Goal: Task Accomplishment & Management: Check status

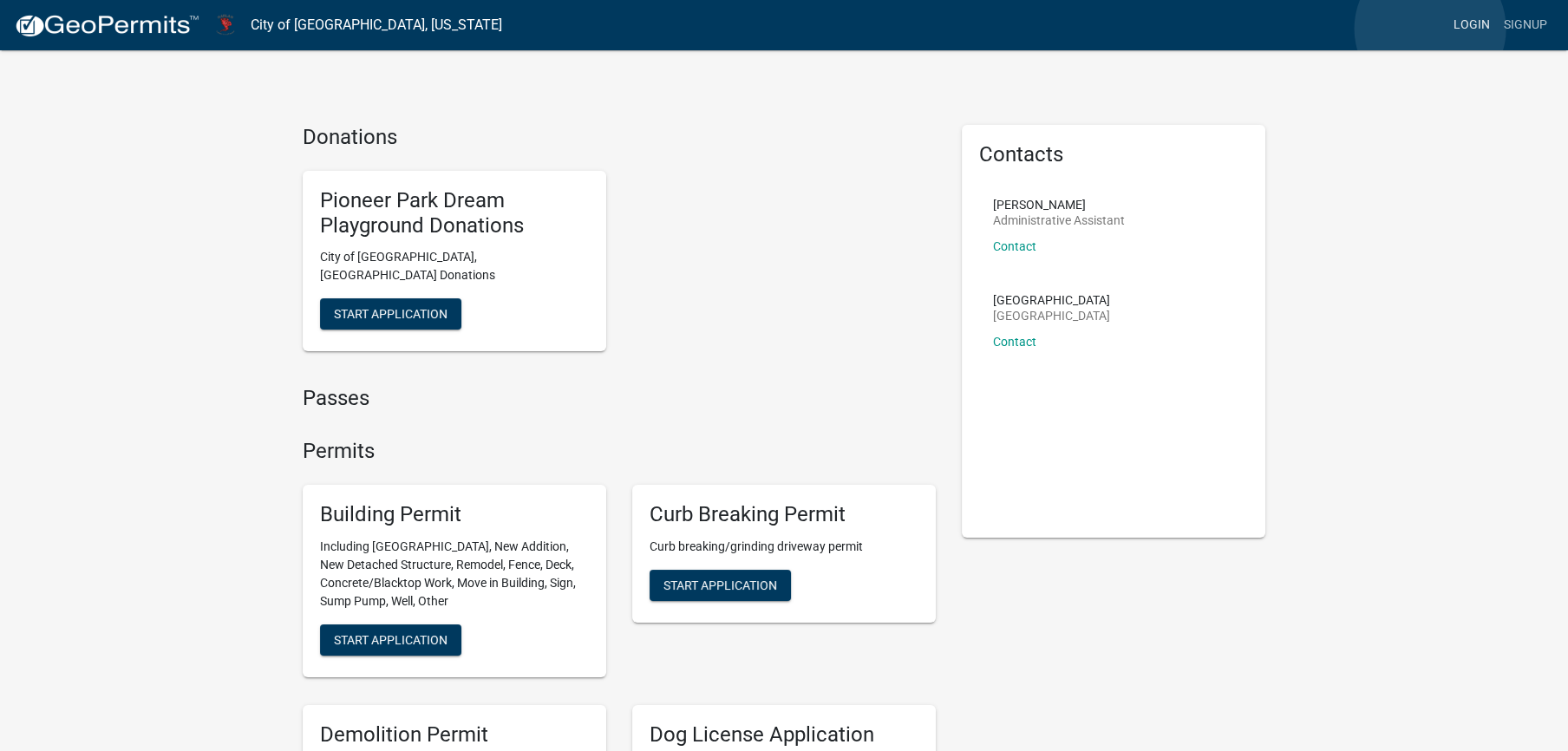
click at [1447, 29] on link "Login" at bounding box center [1472, 25] width 51 height 33
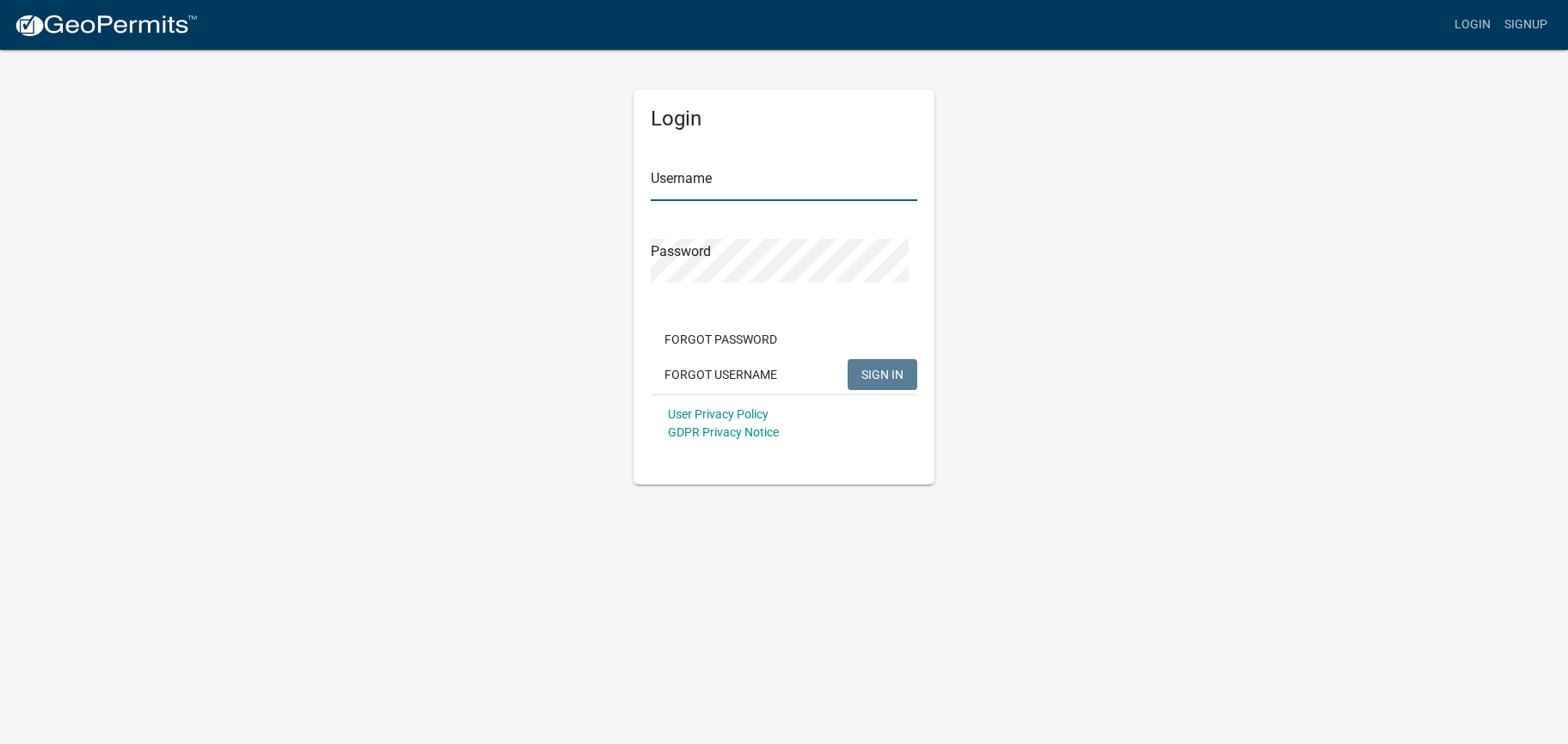
click at [732, 201] on input "Username" at bounding box center [784, 183] width 266 height 35
type input "NataliaEwing"
click at [893, 380] on span "SIGN IN" at bounding box center [882, 373] width 42 height 14
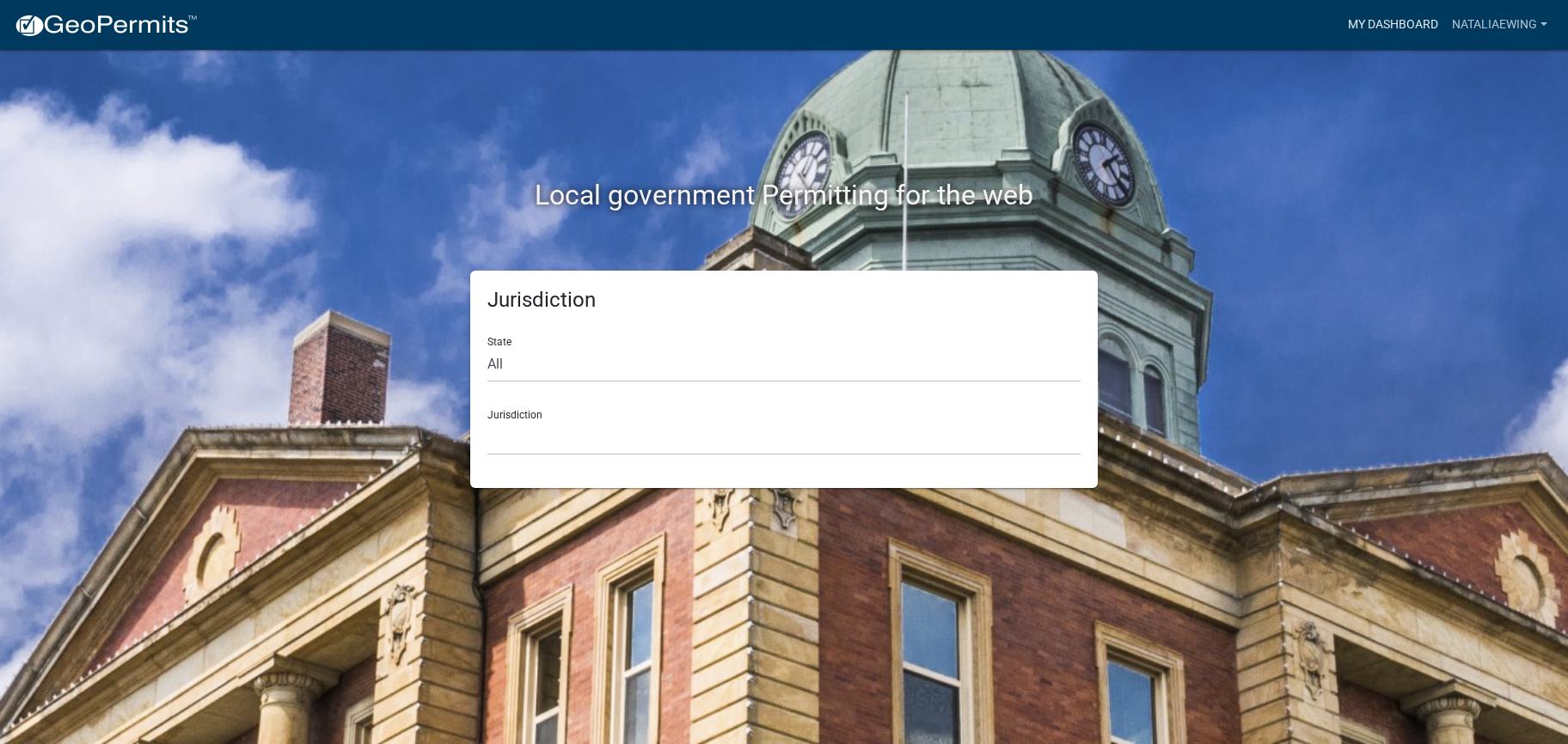
click at [1340, 23] on link "My Dashboard" at bounding box center [1393, 25] width 104 height 33
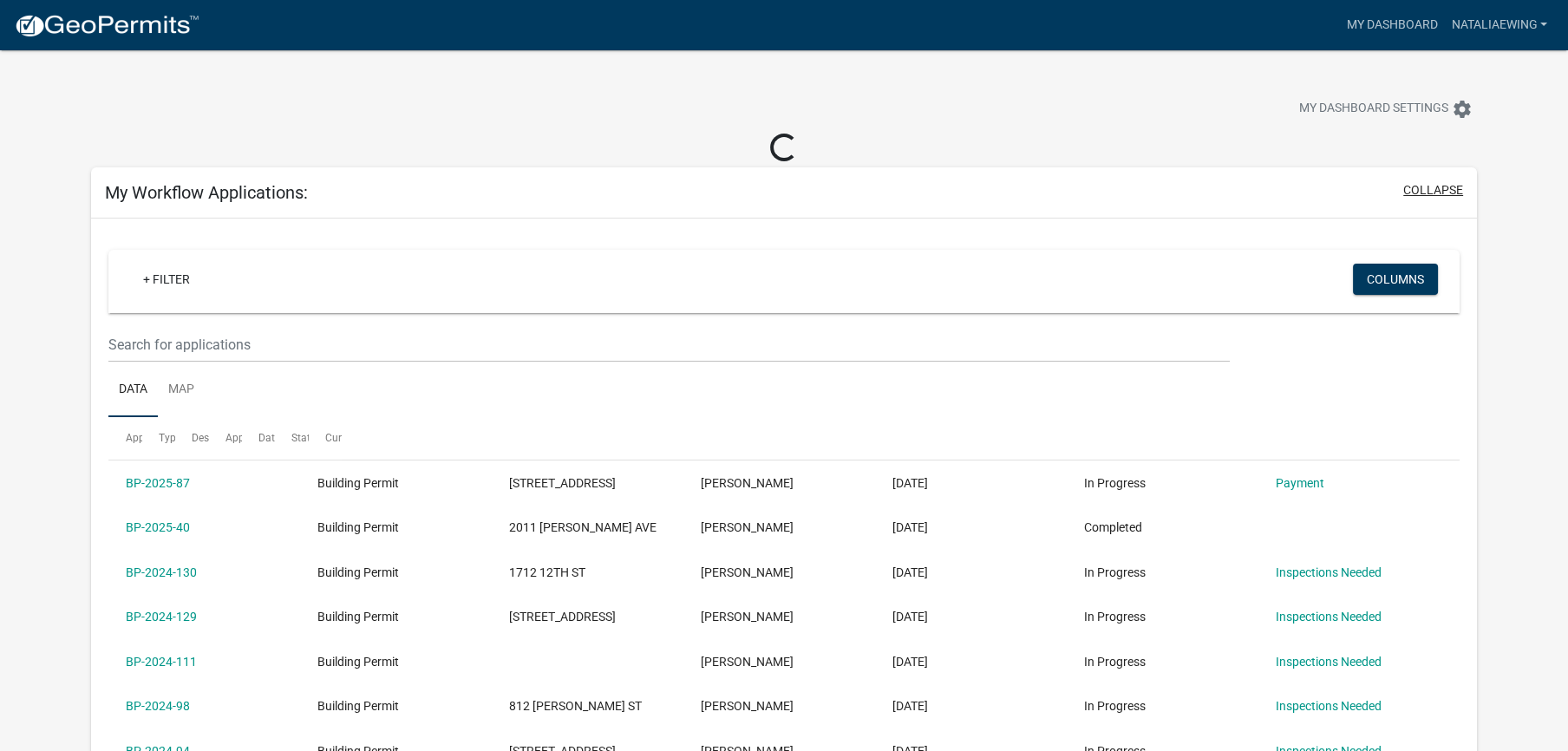
click at [1418, 200] on button "collapse" at bounding box center [1433, 190] width 60 height 18
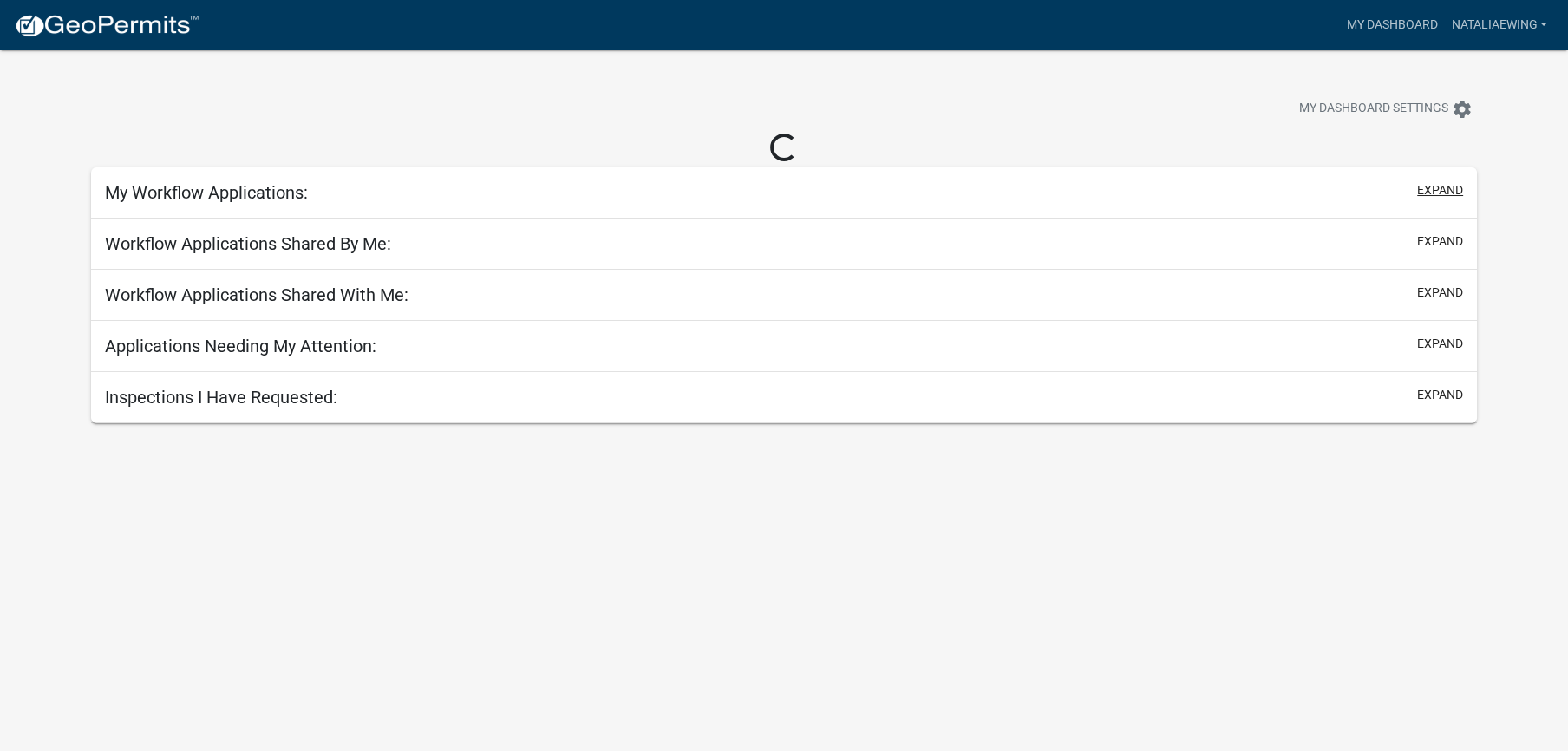
click at [1418, 200] on button "expand" at bounding box center [1440, 190] width 46 height 18
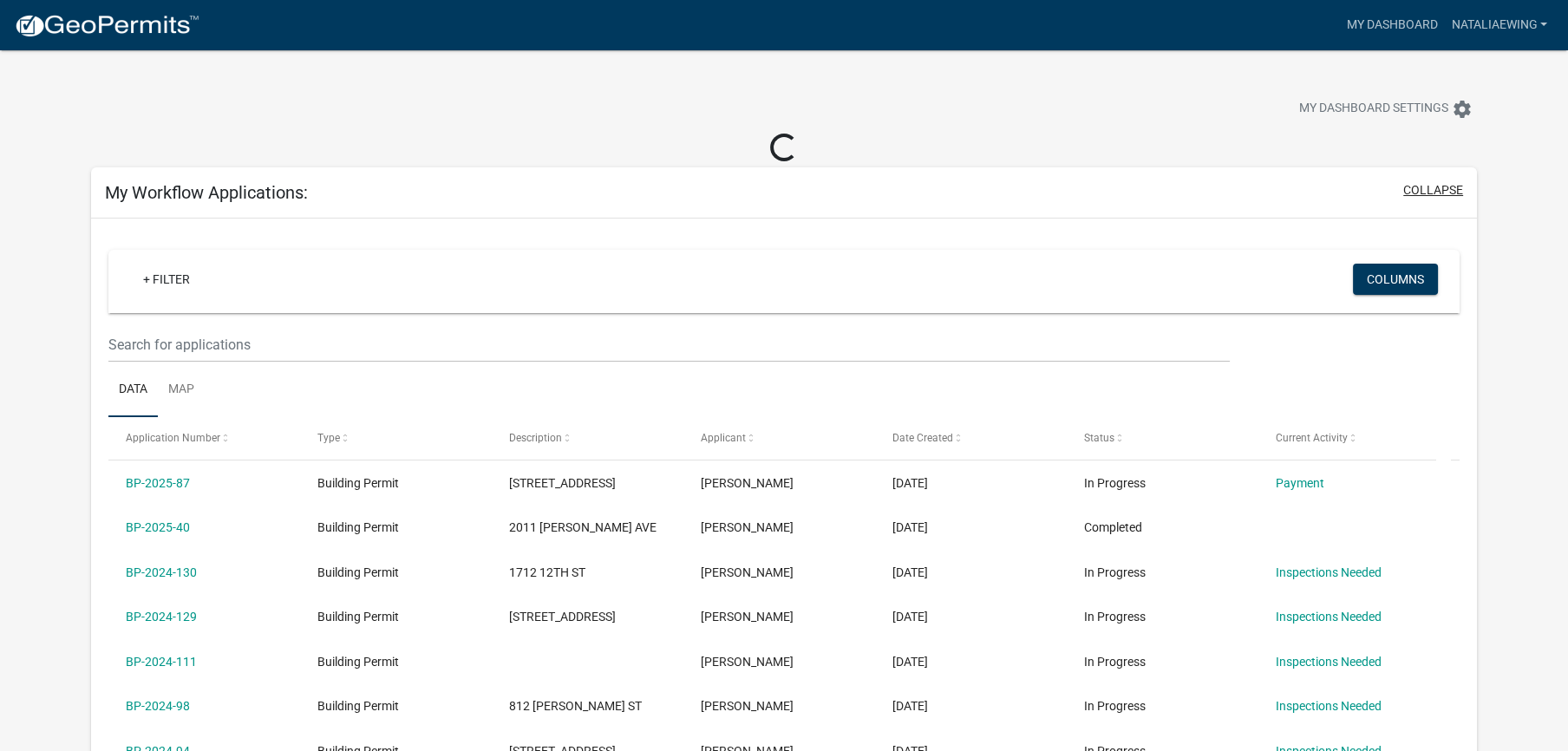
click at [1418, 200] on button "collapse" at bounding box center [1433, 190] width 60 height 18
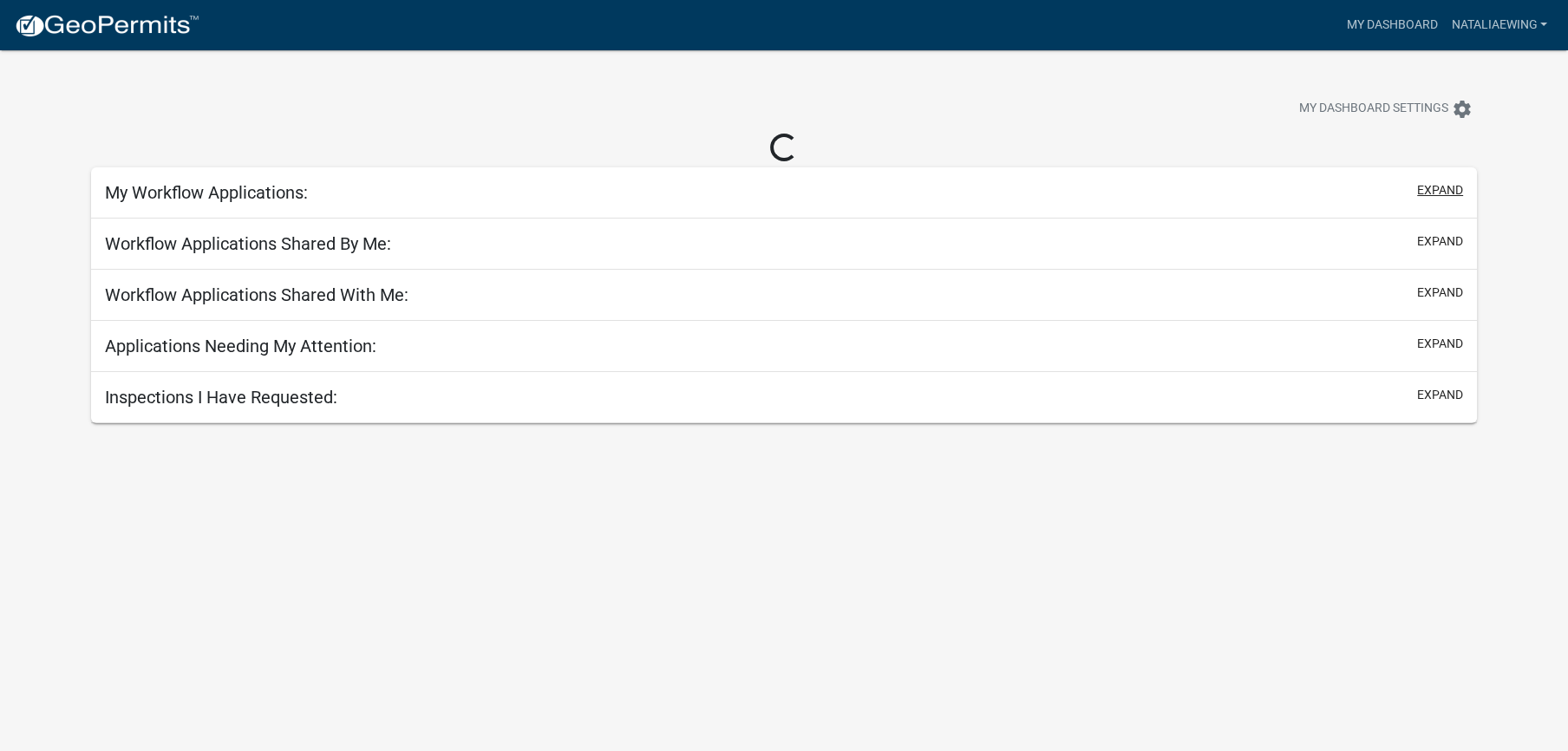
click at [1418, 200] on button "expand" at bounding box center [1440, 190] width 46 height 18
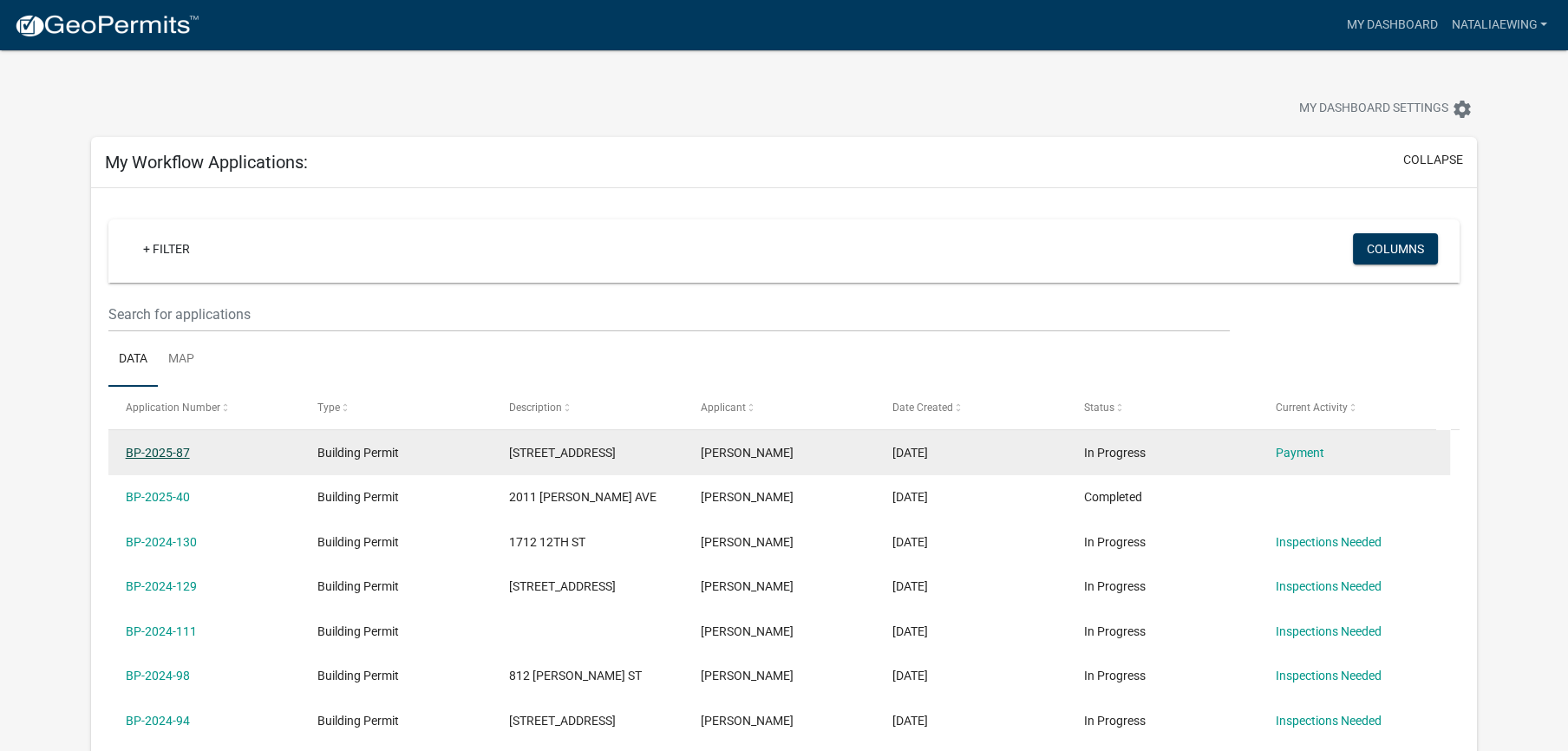
click at [186, 460] on link "BP-2025-87" at bounding box center [157, 453] width 65 height 14
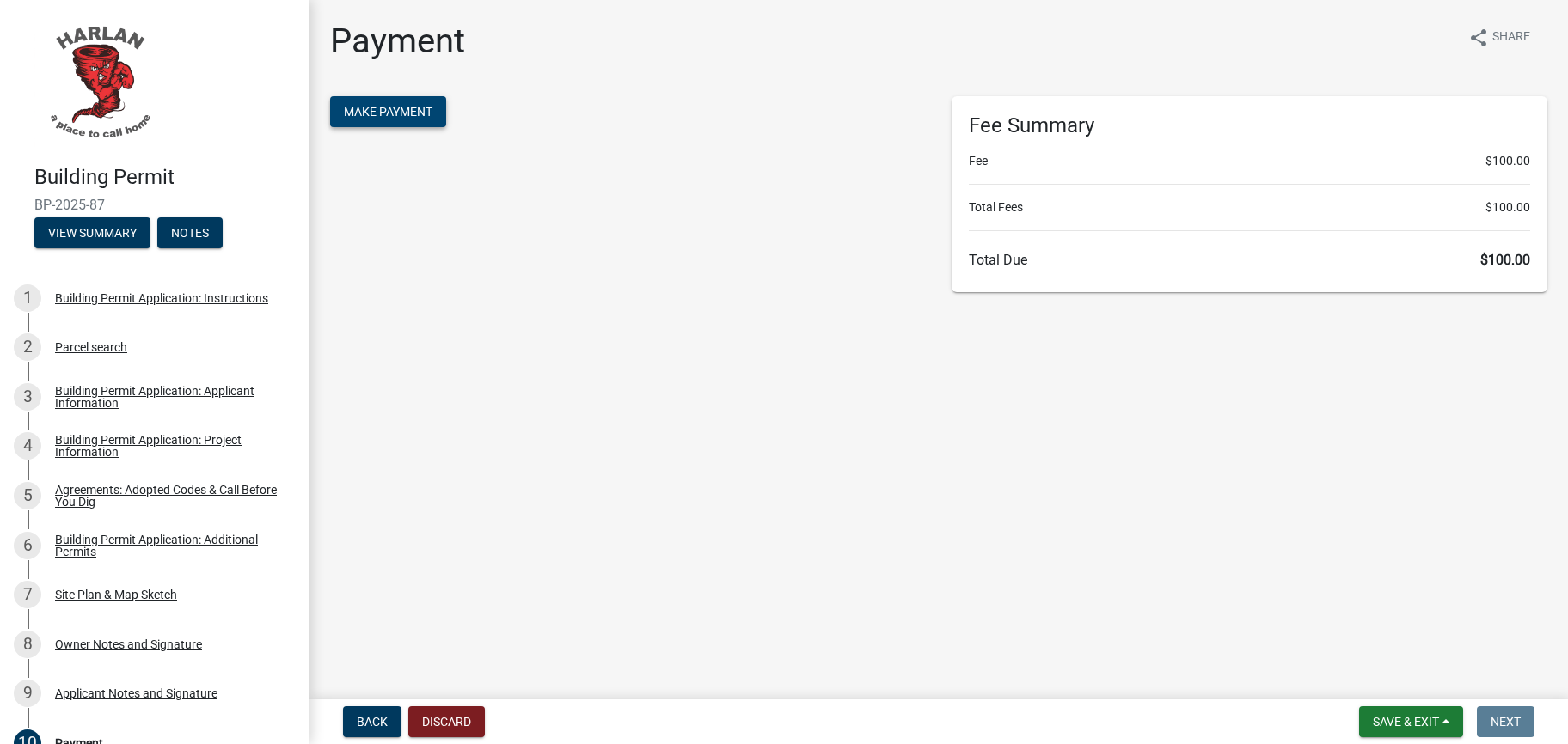
click at [433, 118] on span "Make Payment" at bounding box center [388, 111] width 89 height 14
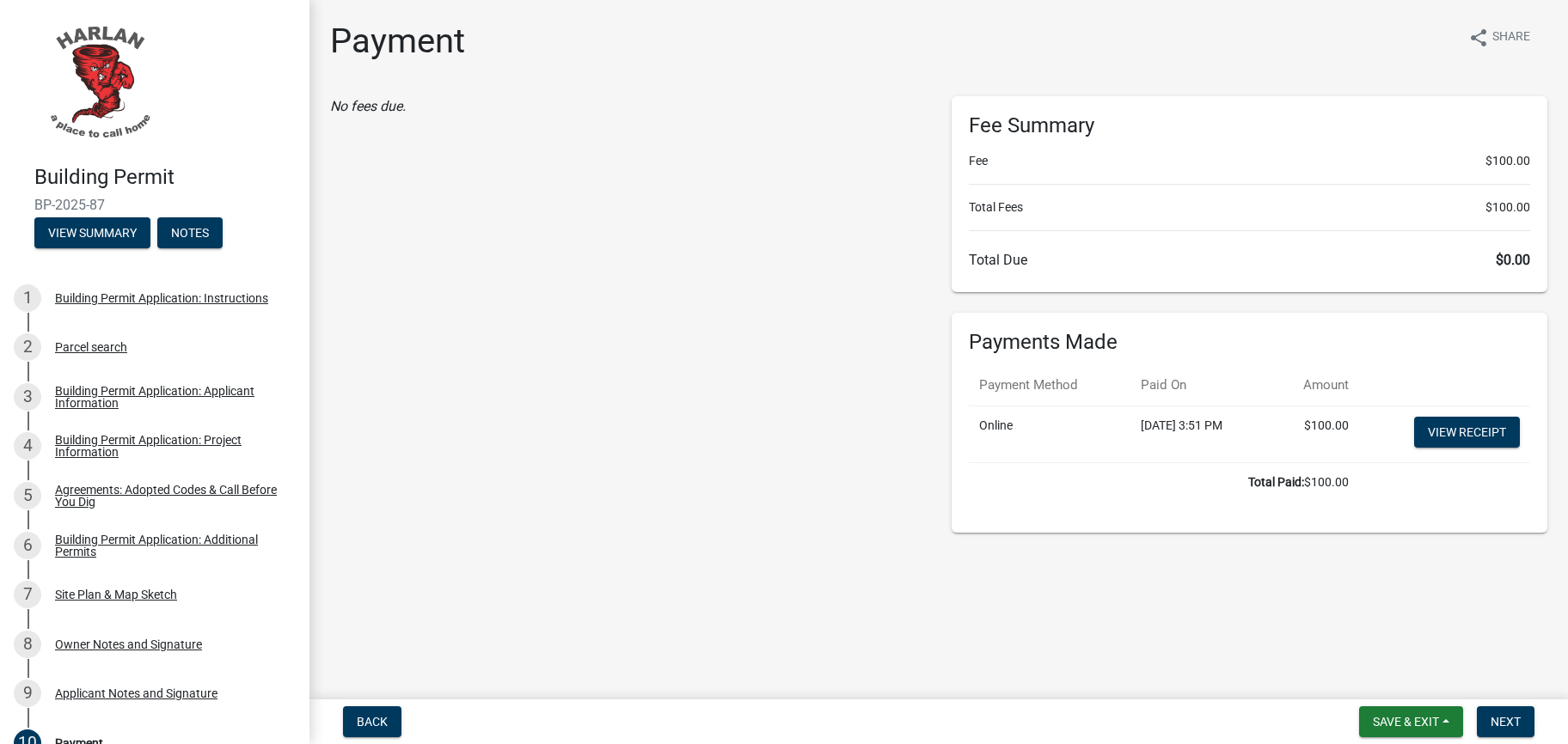
scroll to position [90, 0]
click at [387, 719] on span "Back" at bounding box center [372, 722] width 31 height 14
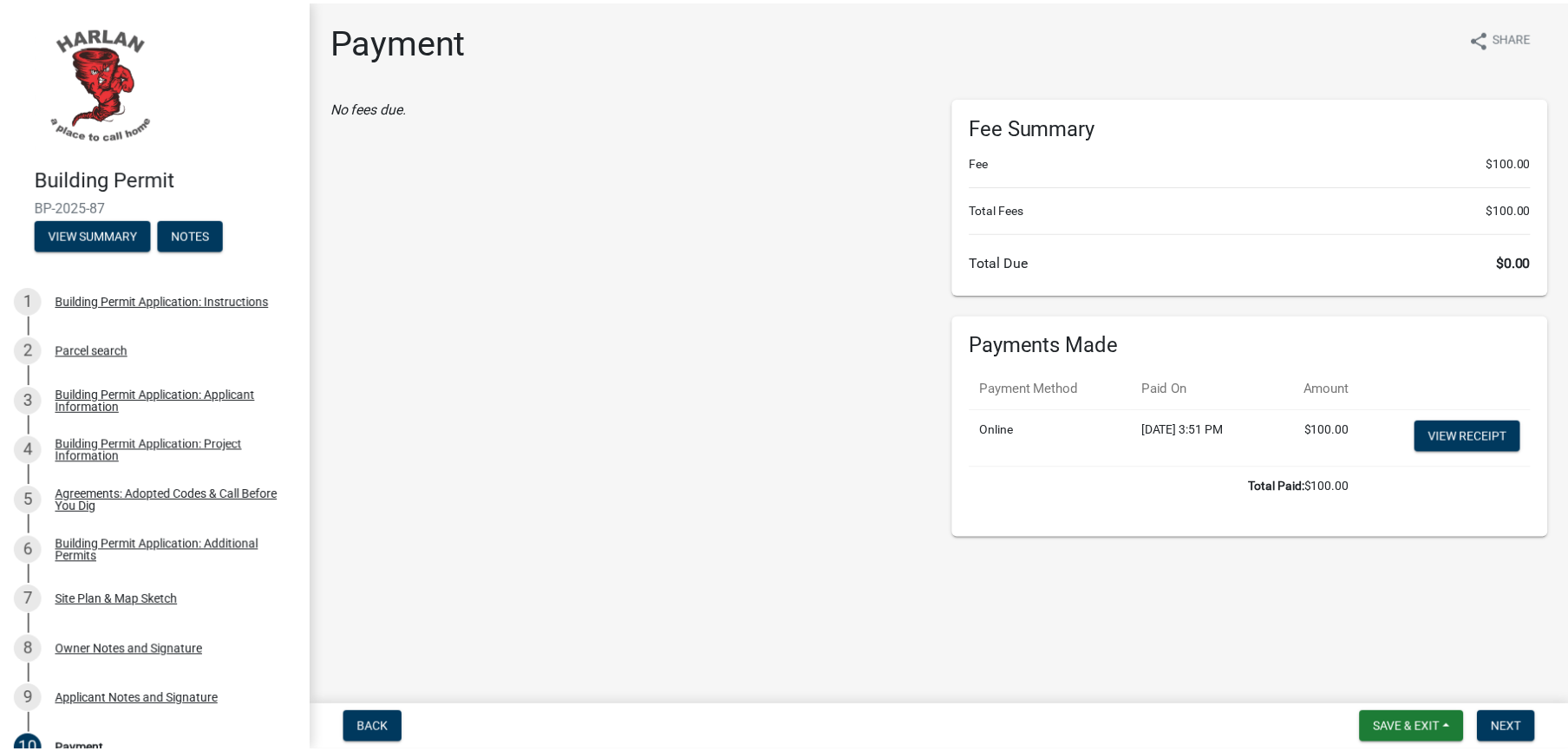
scroll to position [0, 0]
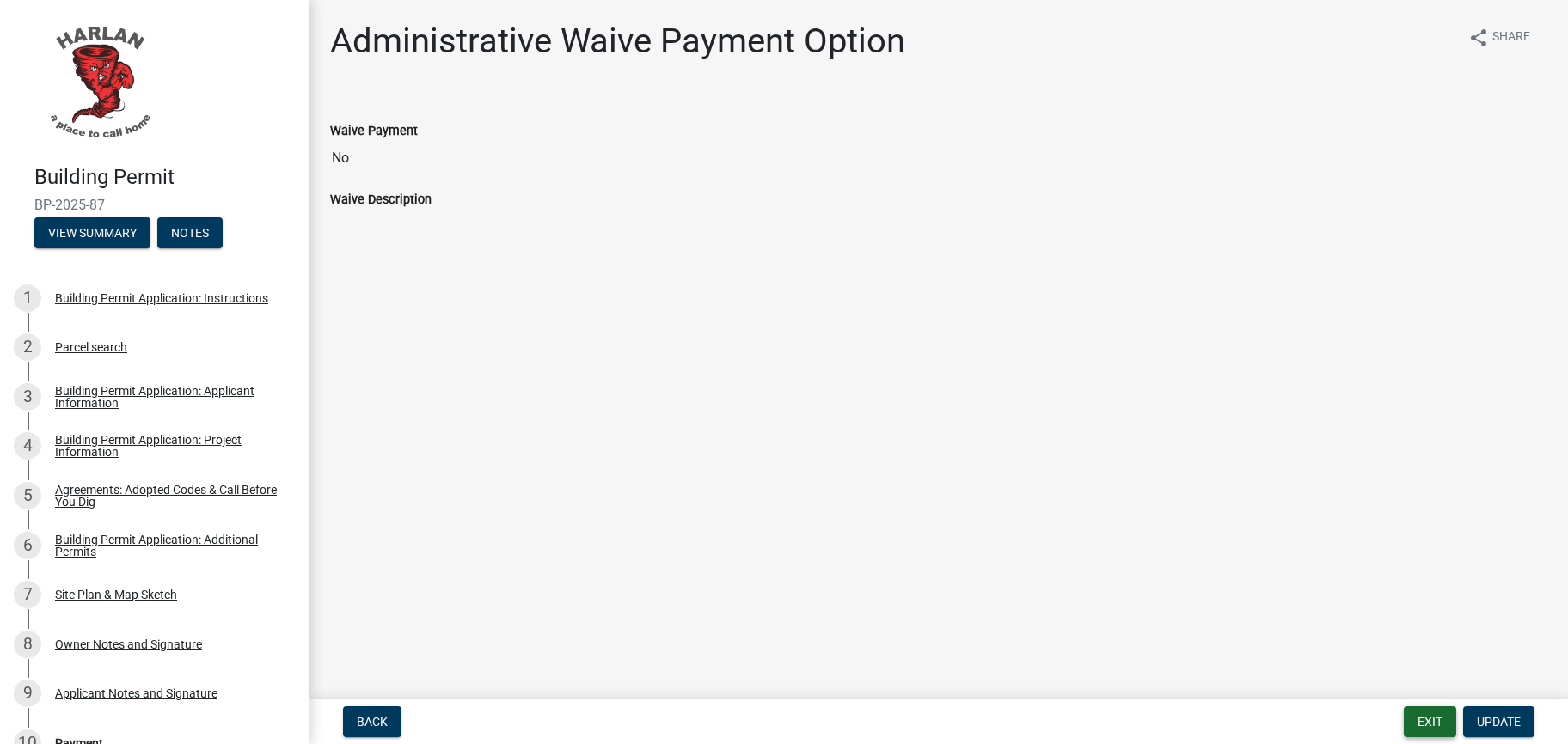
click at [1403, 715] on button "Exit" at bounding box center [1429, 721] width 52 height 31
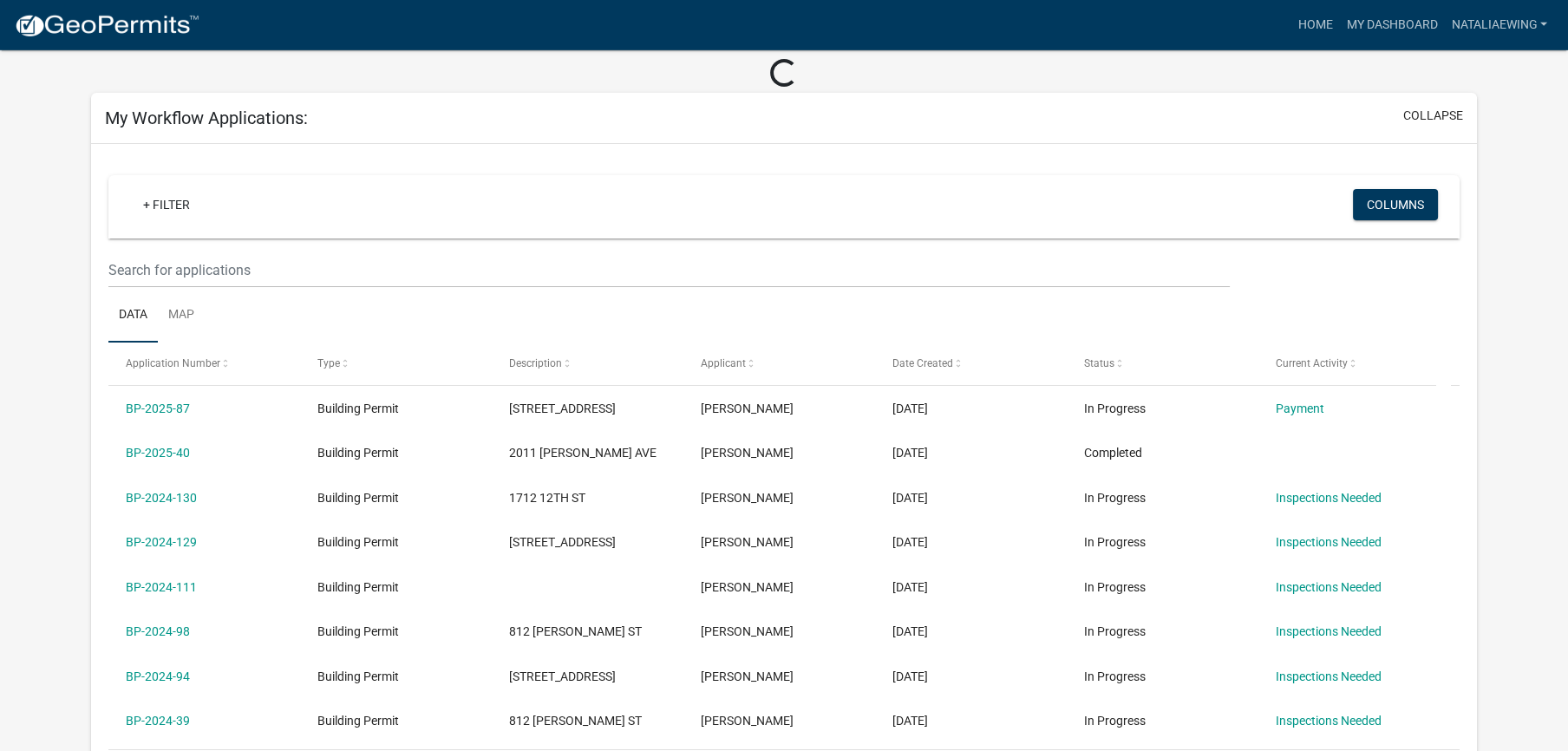
scroll to position [113, 0]
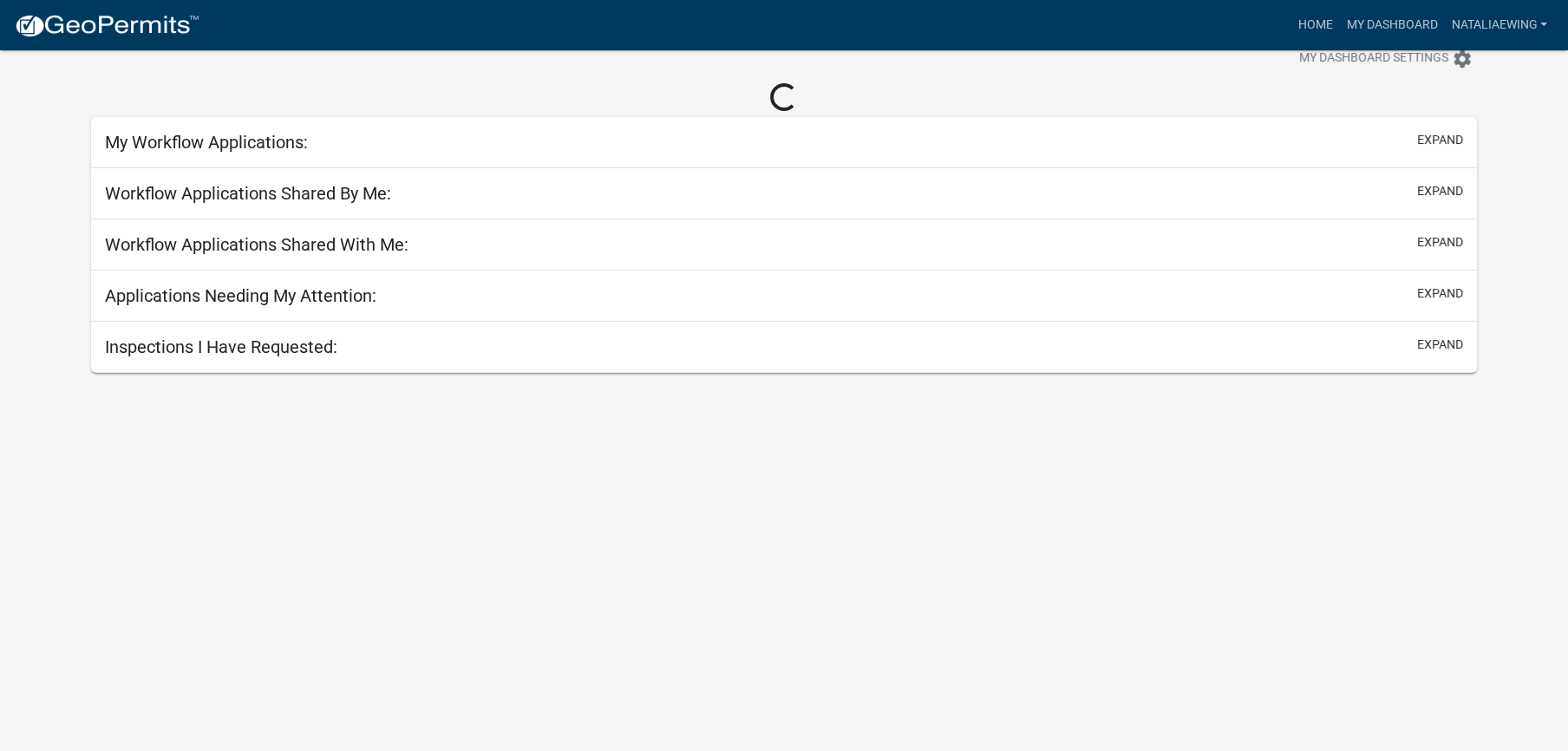
scroll to position [52, 0]
